Goal: Task Accomplishment & Management: Manage account settings

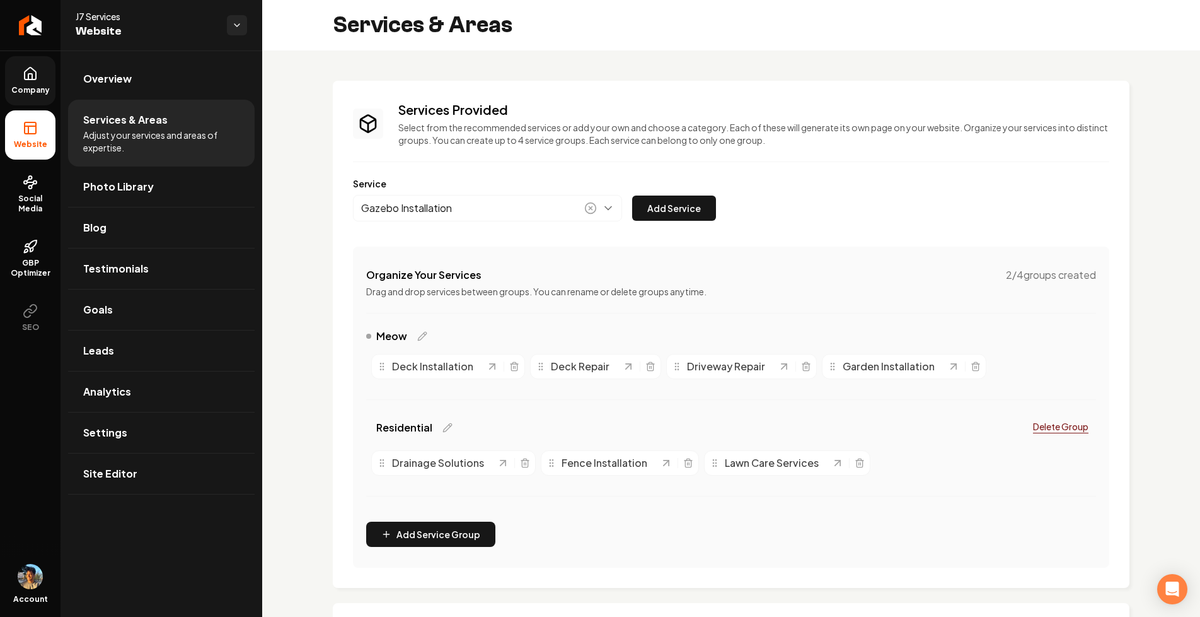
click at [28, 83] on link "Company" at bounding box center [30, 80] width 50 height 49
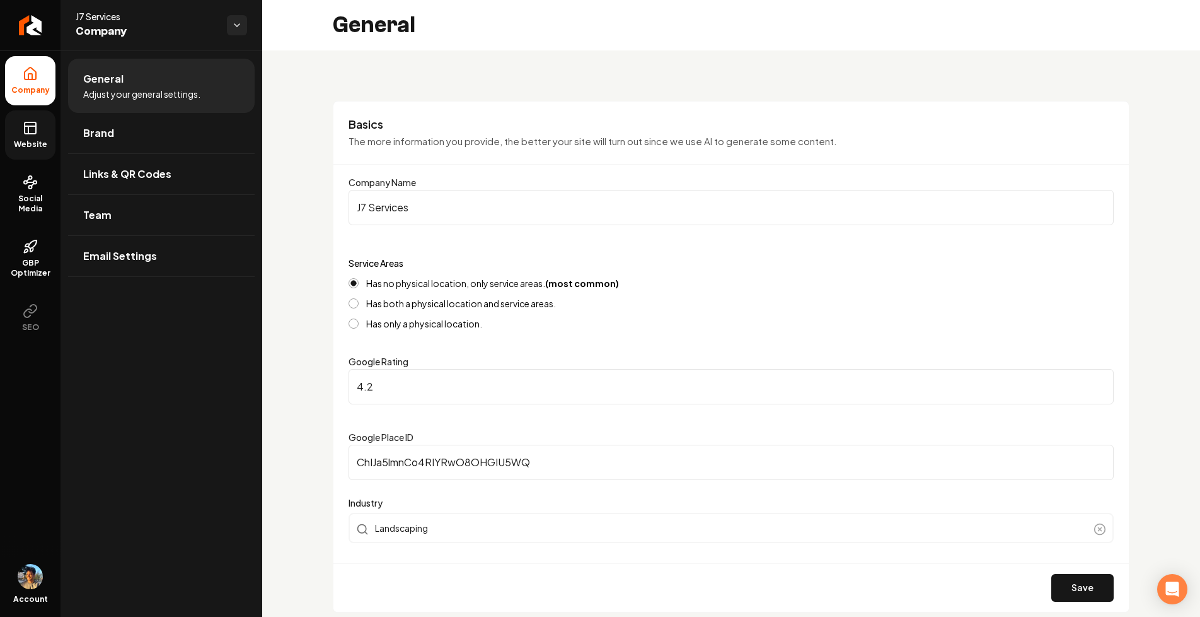
click at [18, 117] on link "Website" at bounding box center [30, 134] width 50 height 49
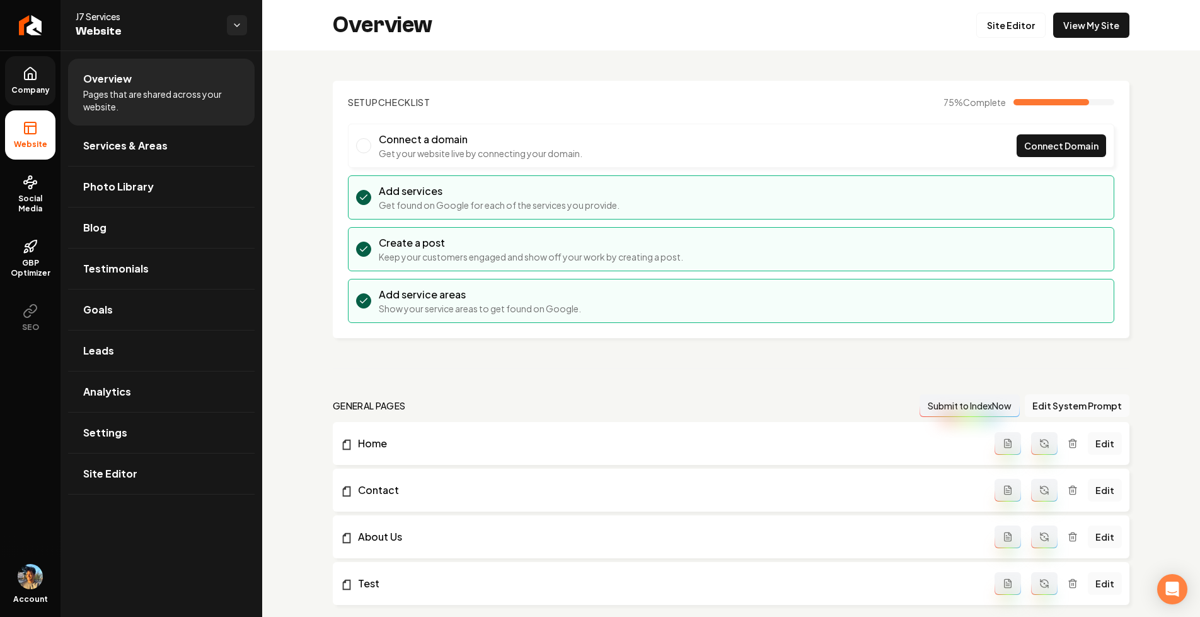
click at [39, 76] on link "Company" at bounding box center [30, 80] width 50 height 49
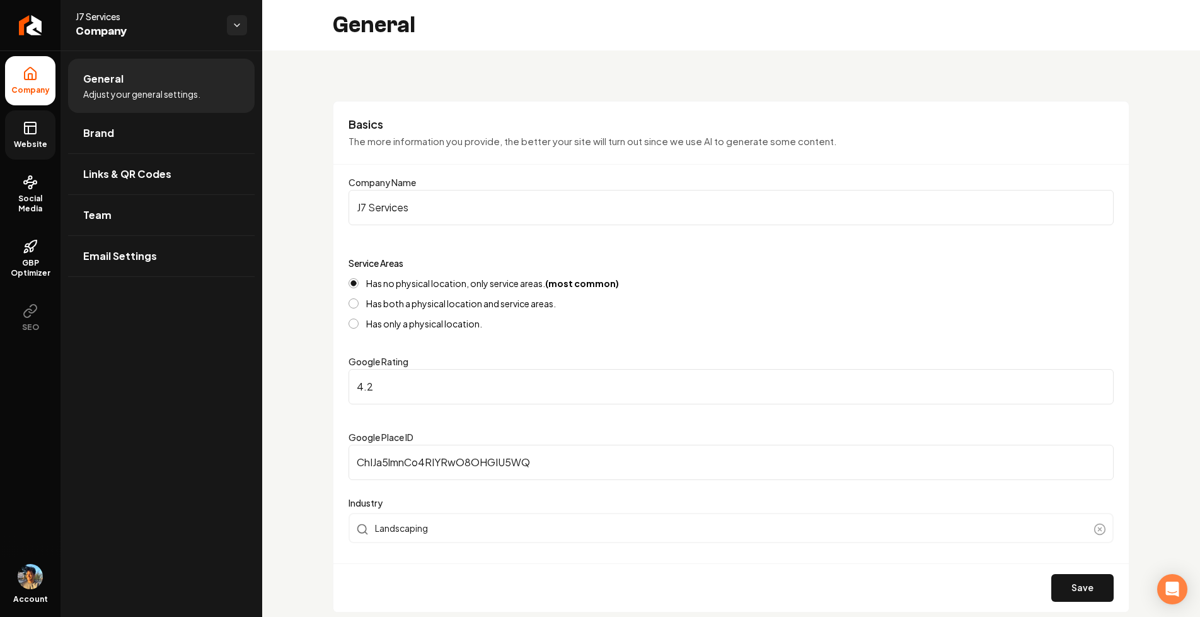
click at [402, 279] on label "Has no physical location, only service areas. (most common)" at bounding box center [492, 283] width 253 height 9
click at [359, 278] on button "Has no physical location, only service areas. (most common)" at bounding box center [354, 283] width 10 height 10
drag, startPoint x: 369, startPoint y: 282, endPoint x: 497, endPoint y: 282, distance: 128.6
click at [497, 282] on label "Has no physical location, only service areas. (most common)" at bounding box center [492, 283] width 253 height 9
click at [518, 282] on label "Has no physical location, only service areas. (most common)" at bounding box center [492, 283] width 253 height 9
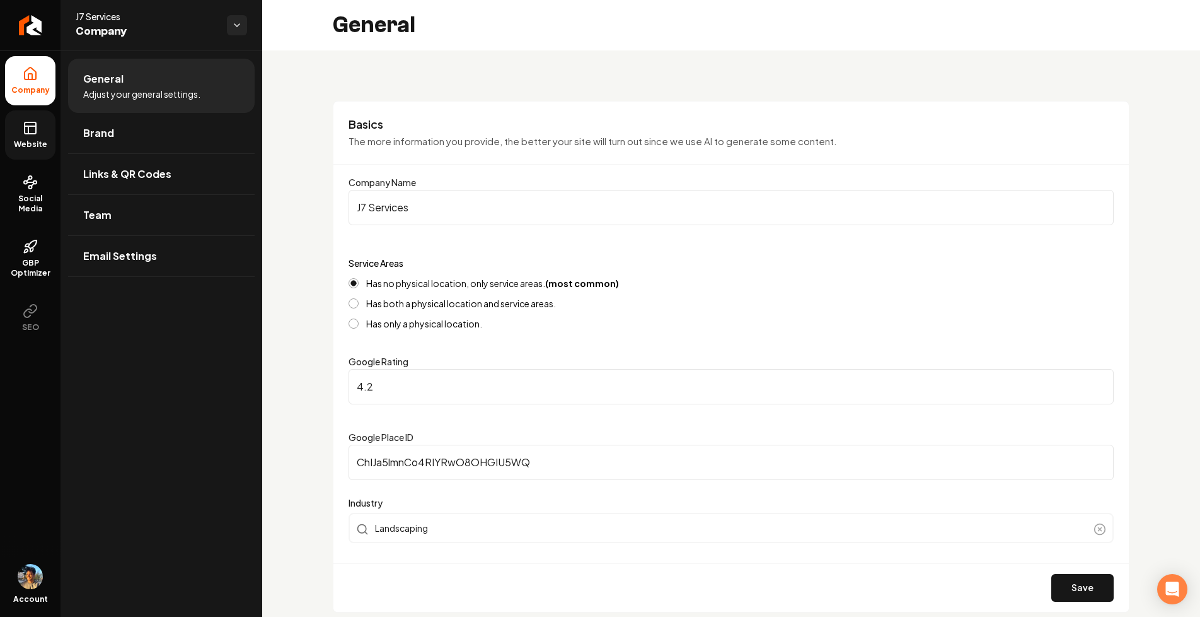
click at [359, 282] on button "Has no physical location, only service areas. (most common)" at bounding box center [354, 283] width 10 height 10
type button "SAB"
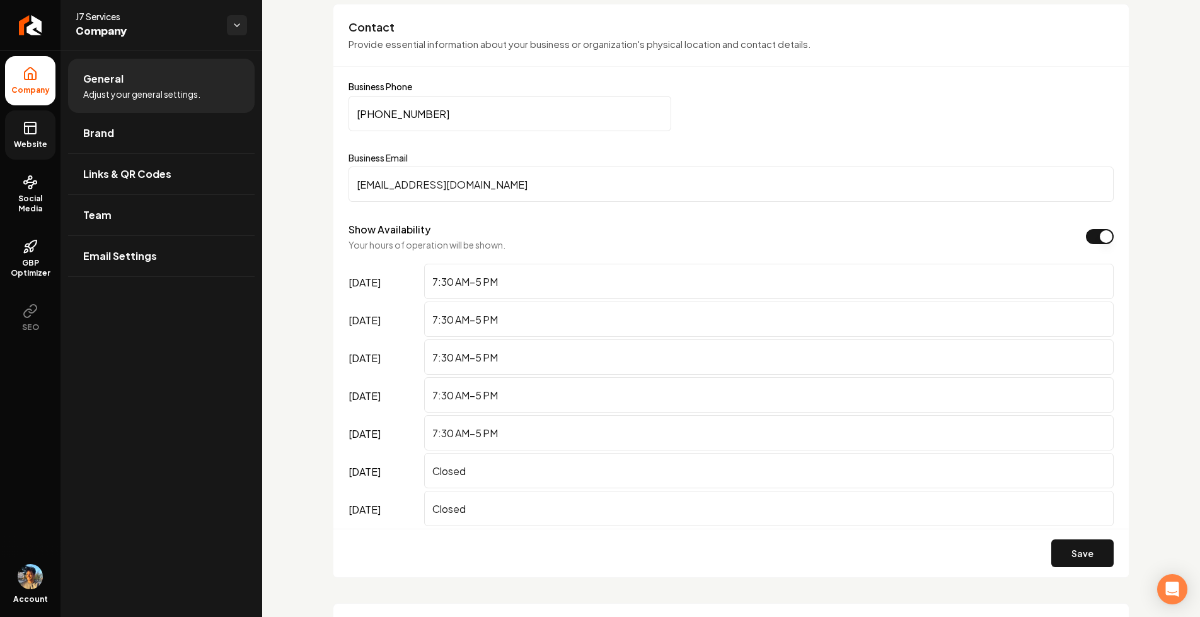
scroll to position [634, 0]
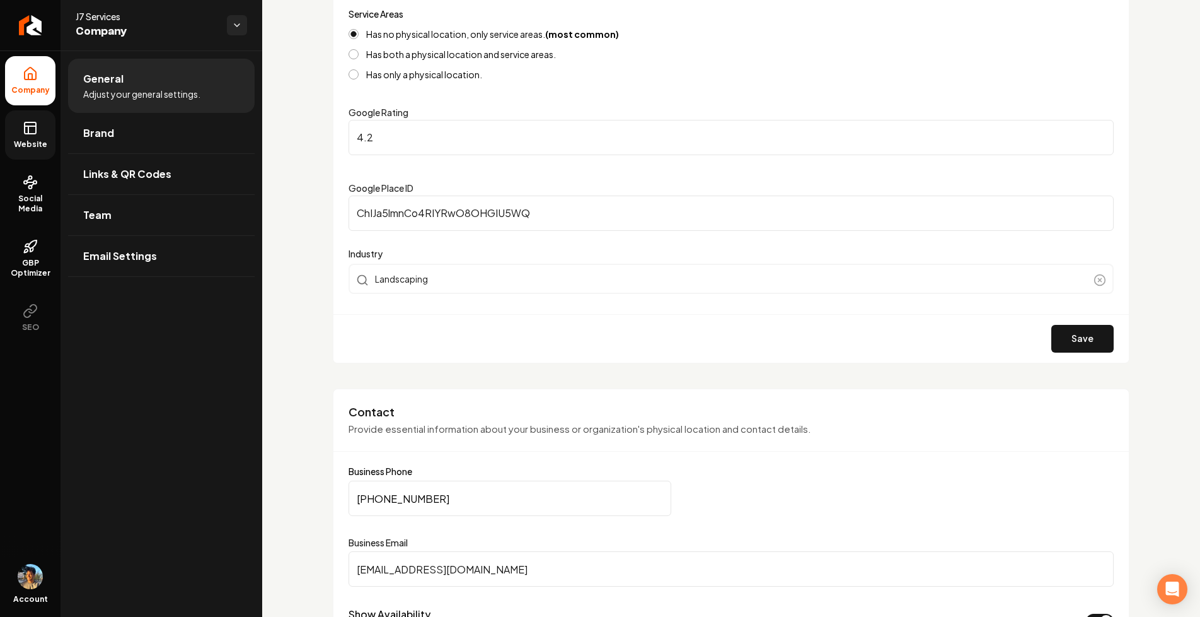
scroll to position [275, 0]
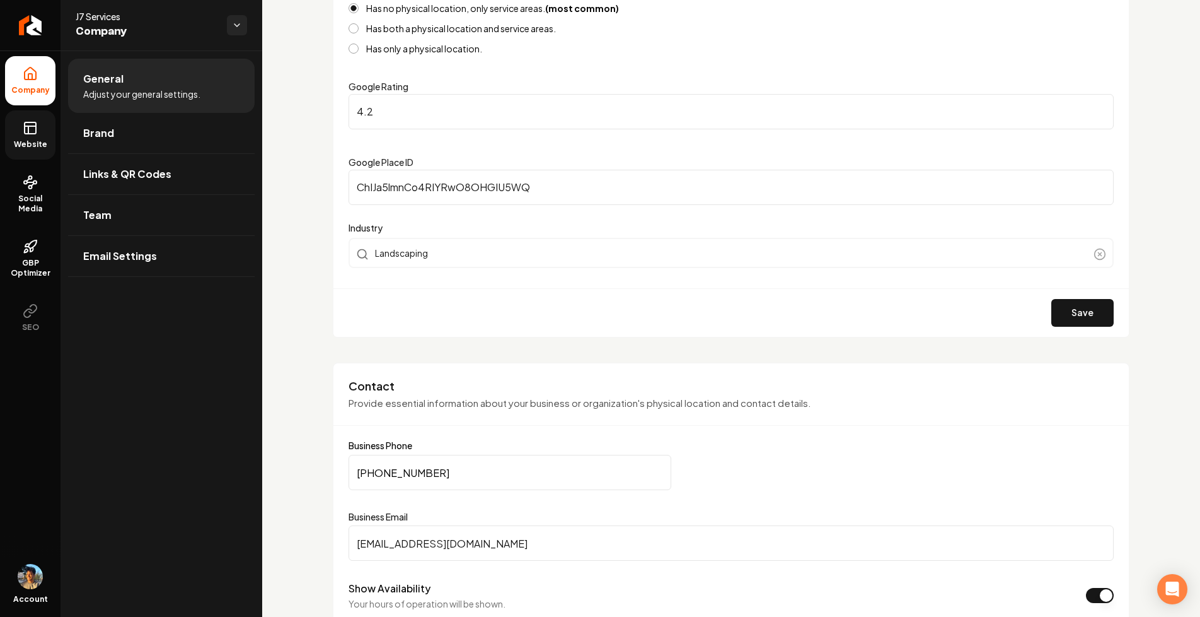
click at [350, 390] on h3 "Contact" at bounding box center [731, 385] width 765 height 15
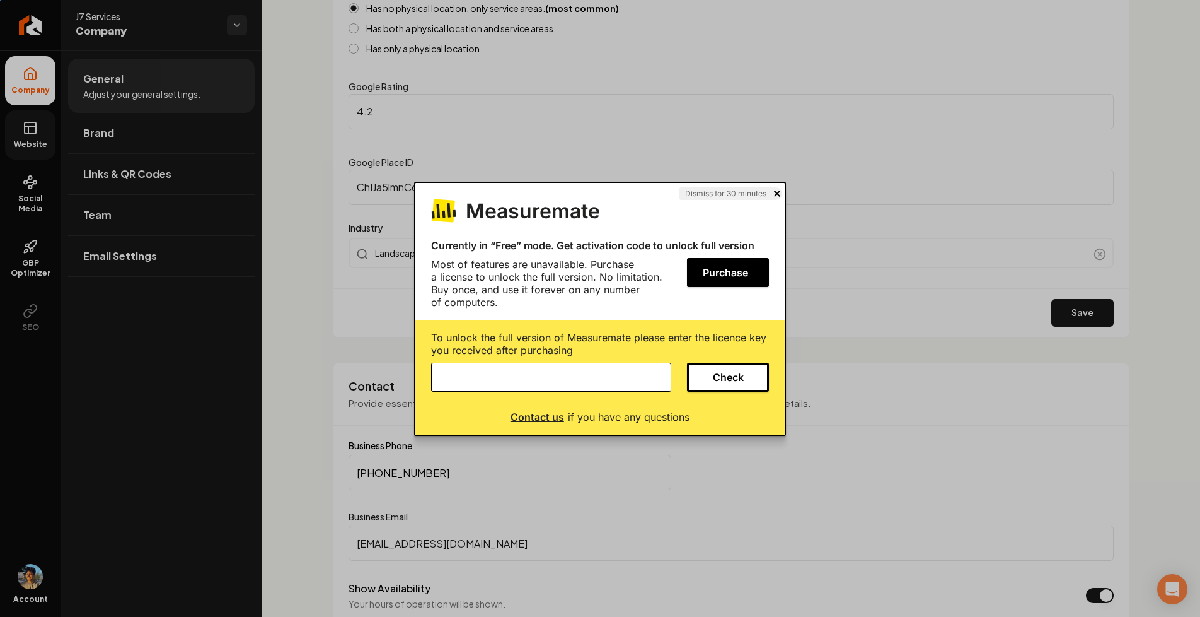
click at [777, 192] on button at bounding box center [777, 193] width 6 height 13
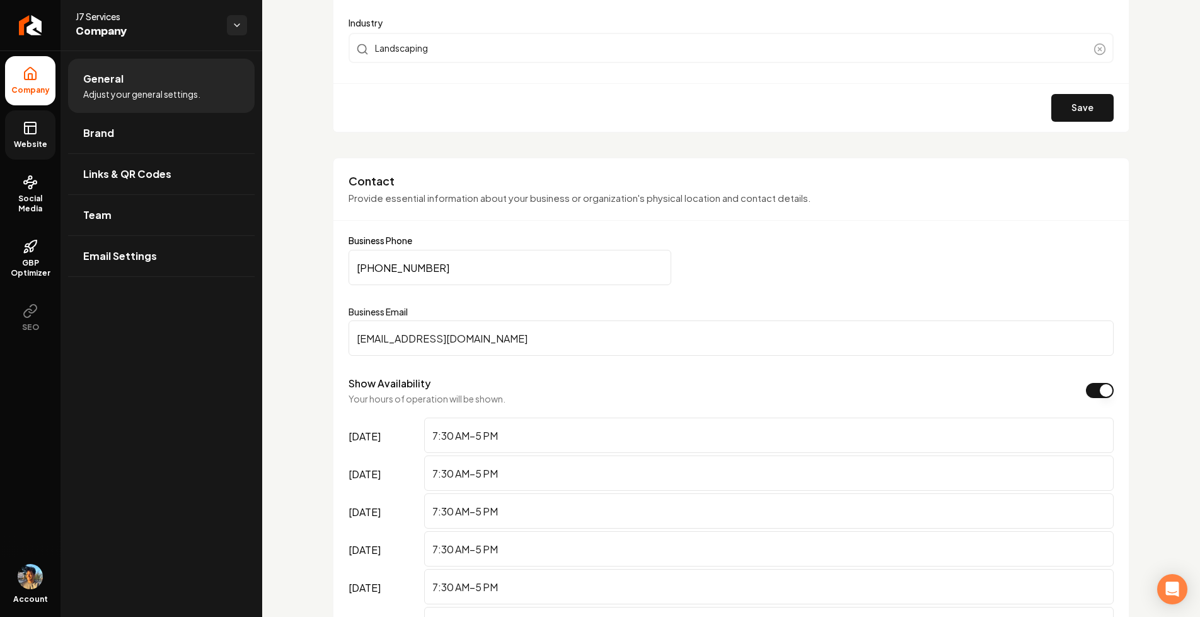
scroll to position [471, 0]
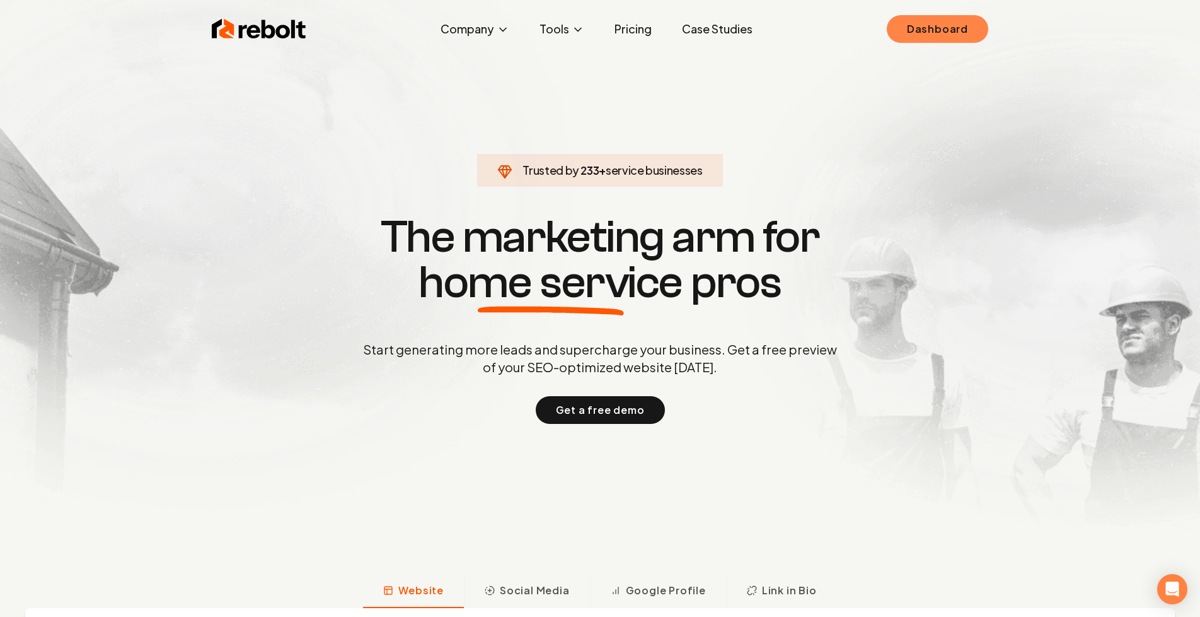
click at [967, 23] on link "Dashboard" at bounding box center [938, 29] width 102 height 28
